Goal: Find specific page/section: Find specific page/section

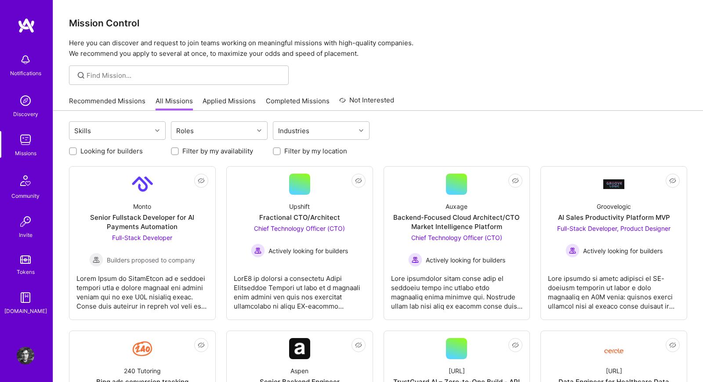
scroll to position [135, 0]
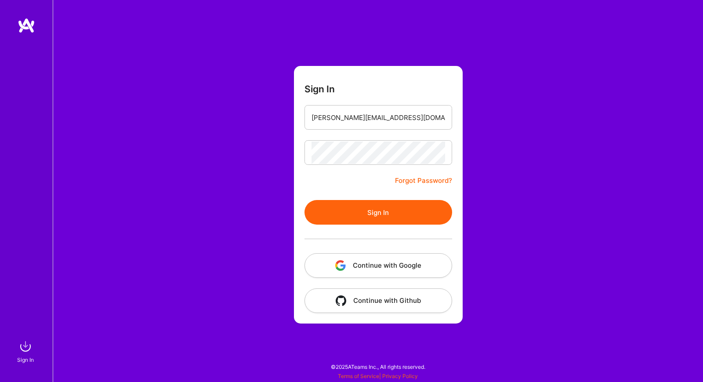
click at [360, 217] on button "Sign In" at bounding box center [379, 212] width 148 height 25
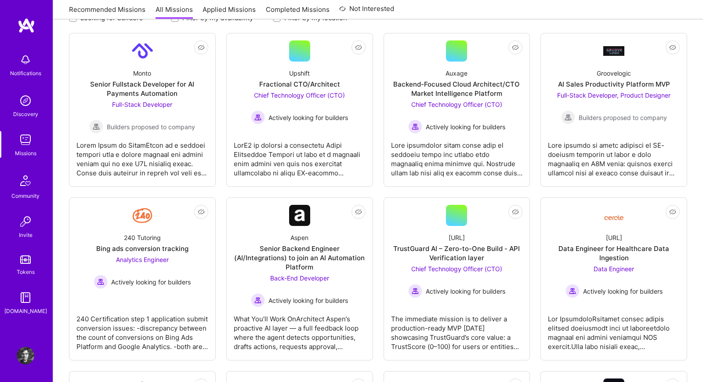
scroll to position [135, 0]
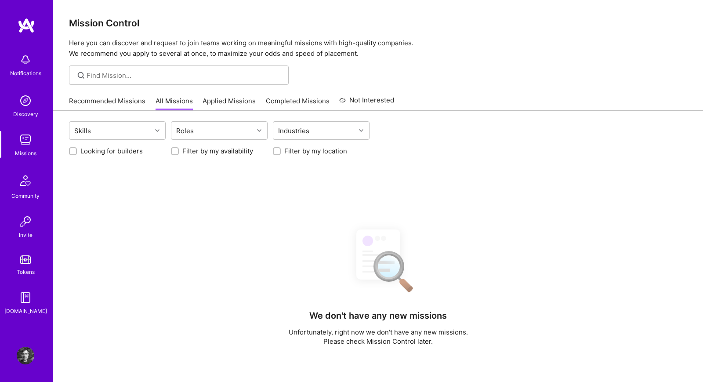
scroll to position [135, 0]
